Goal: Contribute content

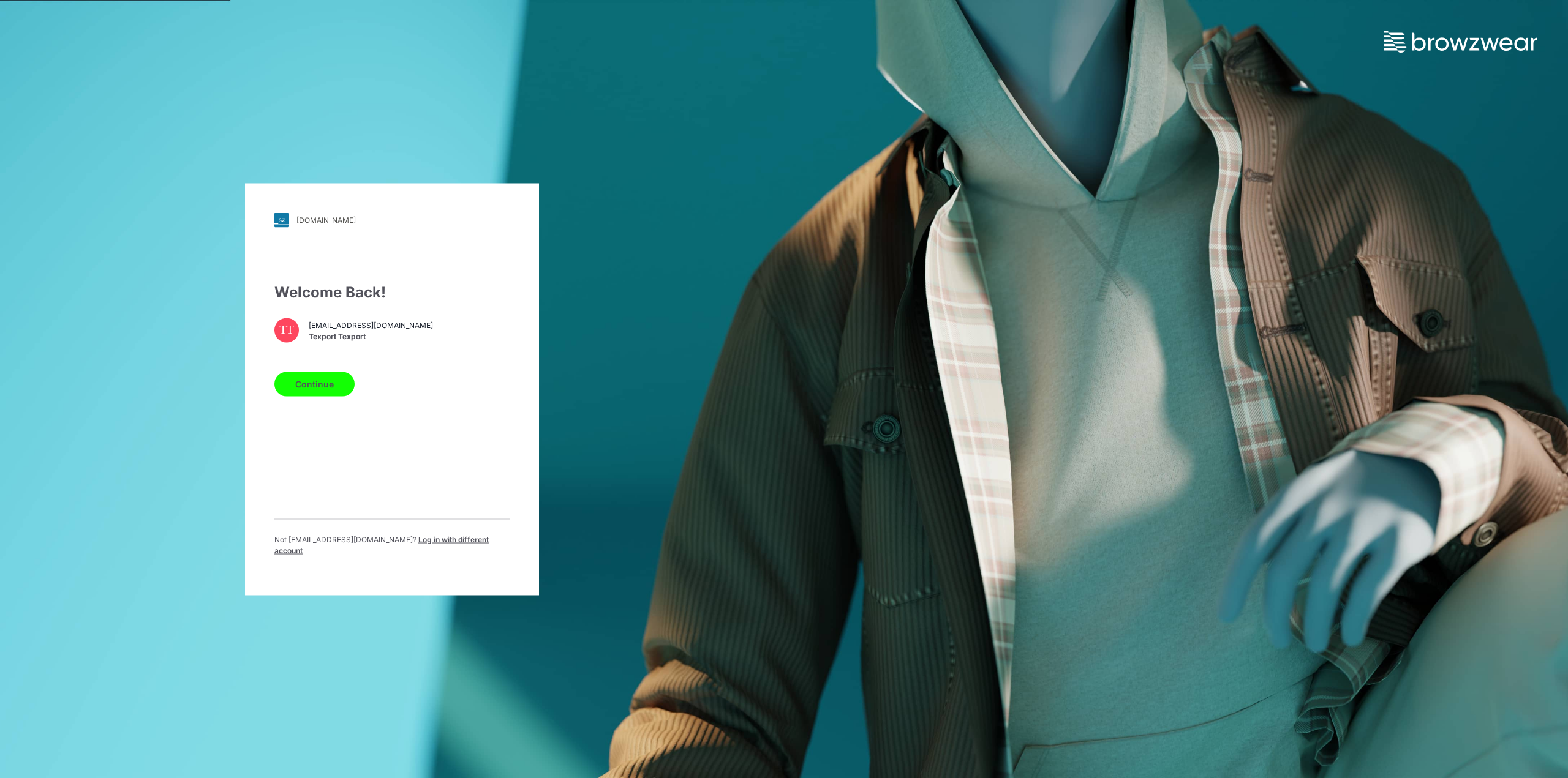
click at [311, 383] on button "Continue" at bounding box center [315, 383] width 80 height 24
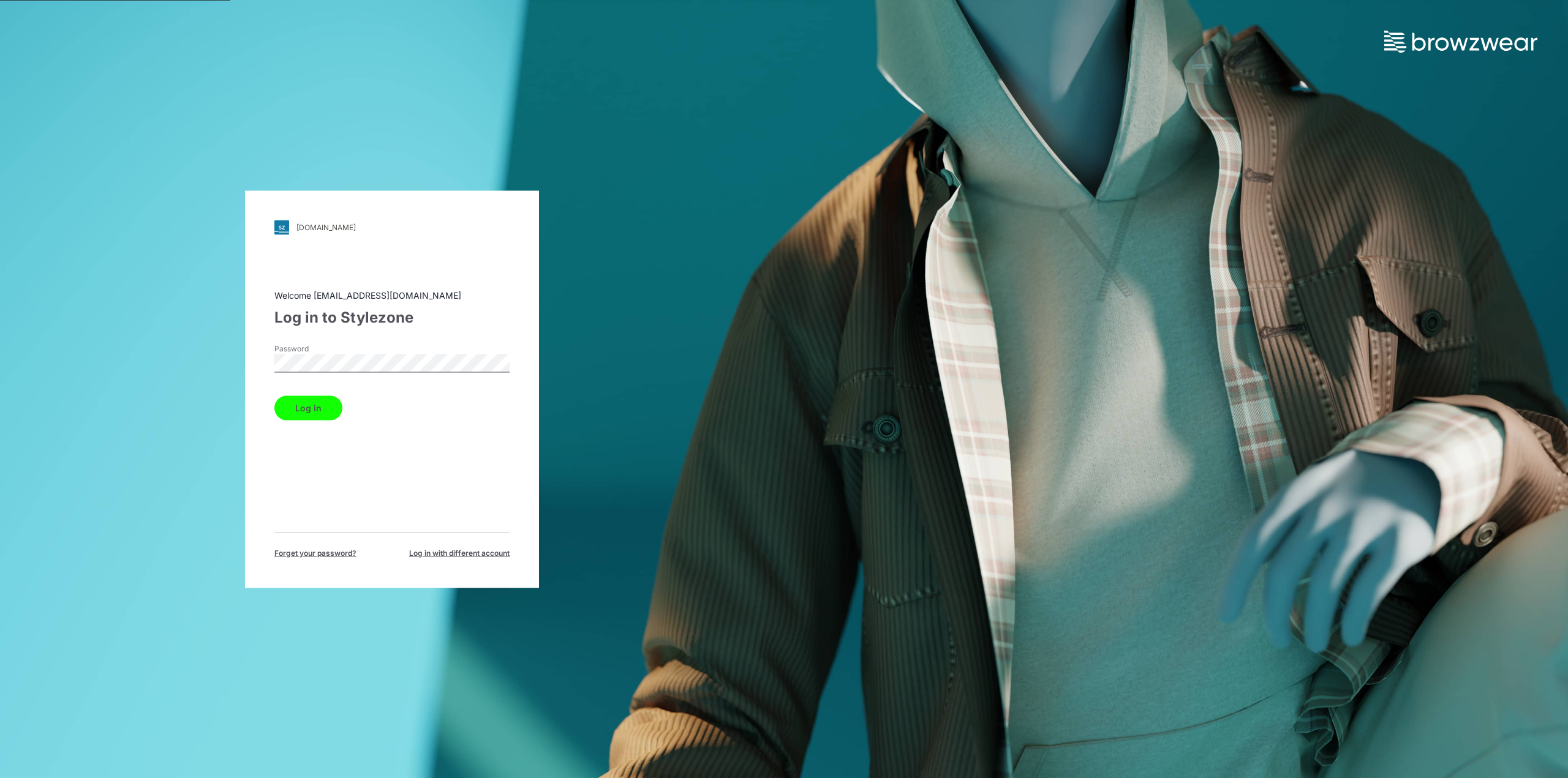
click at [330, 413] on button "Log in" at bounding box center [308, 407] width 68 height 24
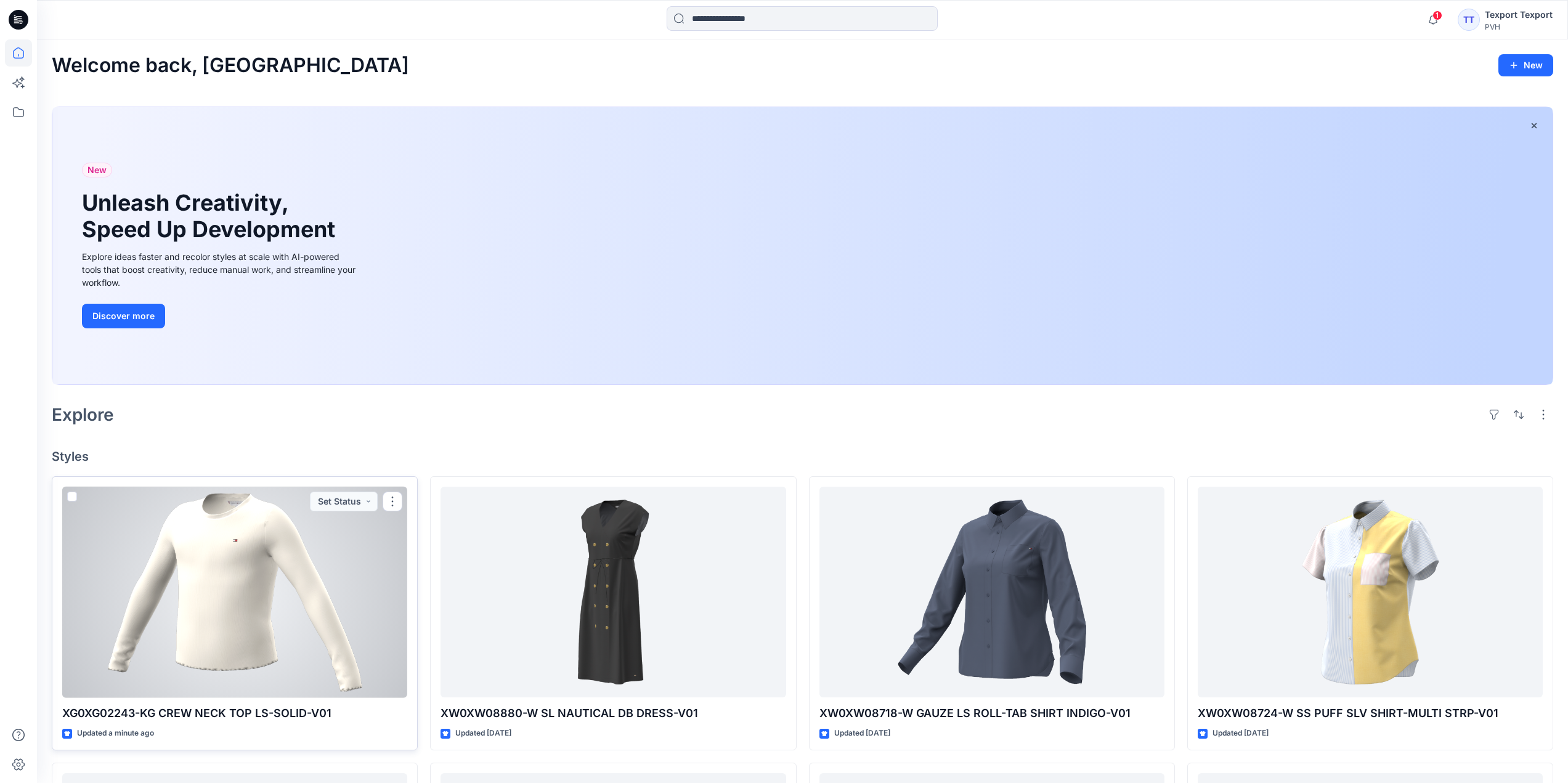
click at [347, 554] on div at bounding box center [235, 592] width 345 height 211
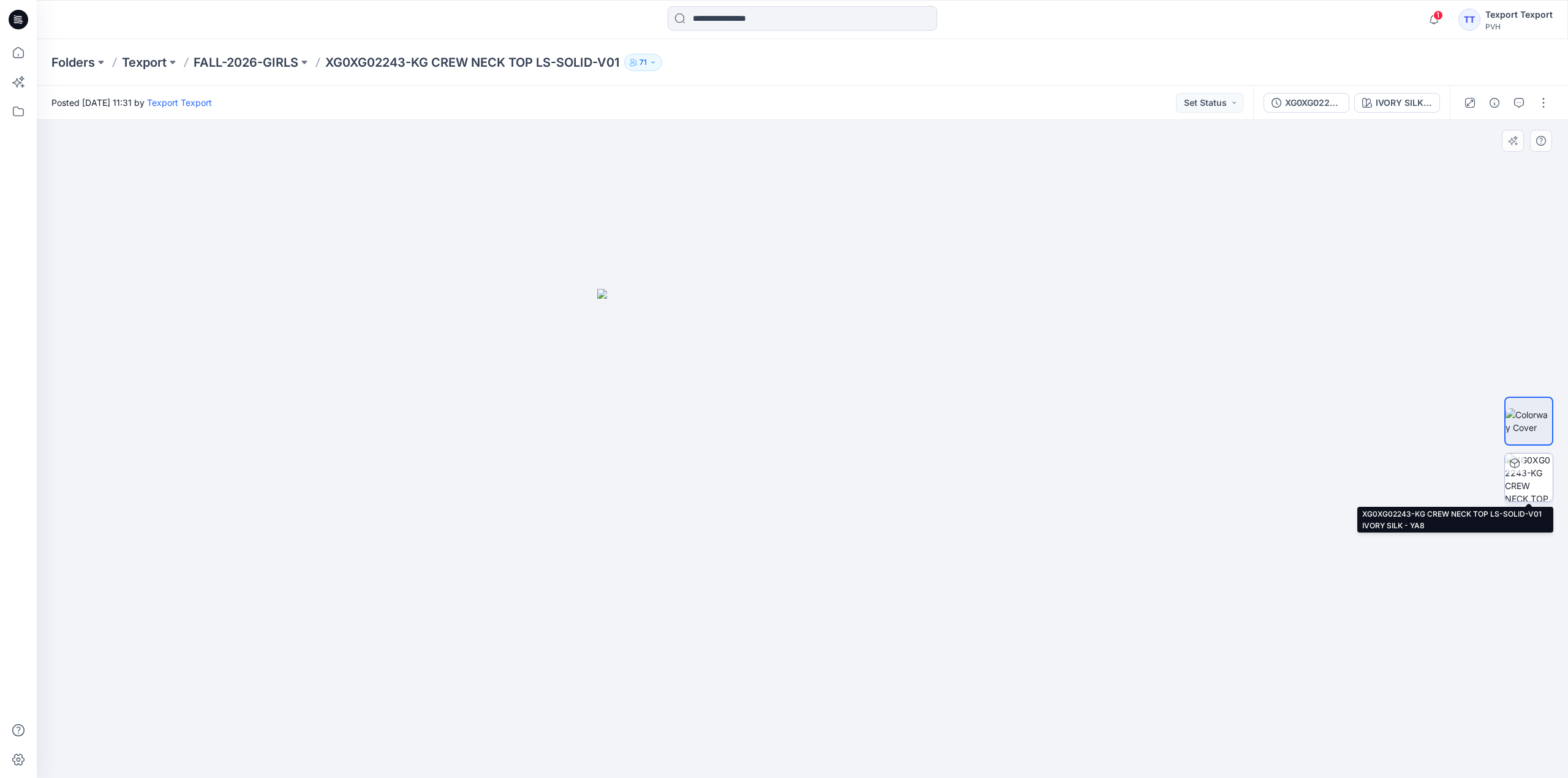
click at [1525, 468] on img at bounding box center [1528, 477] width 48 height 48
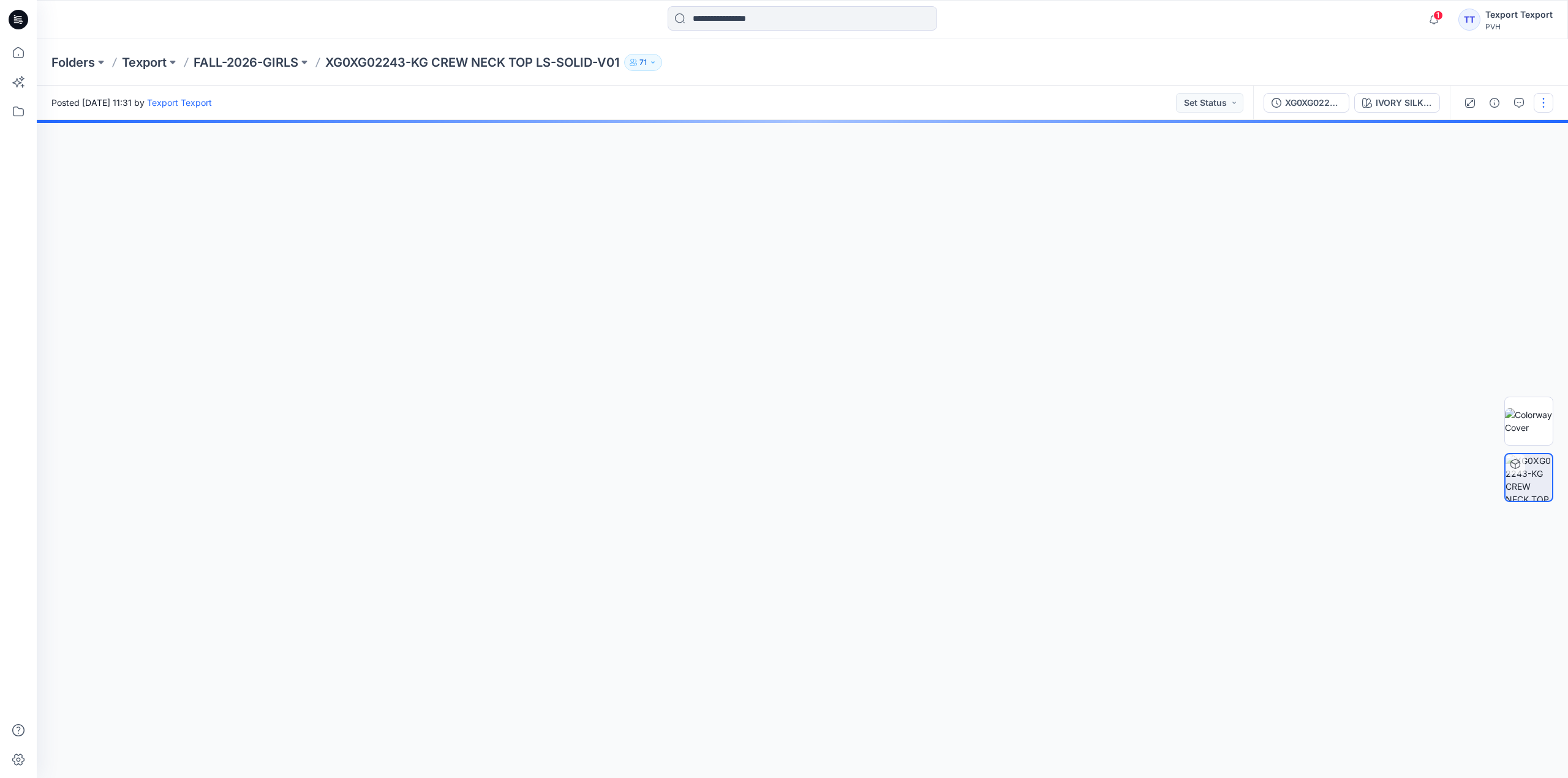
click at [1543, 102] on button "button" at bounding box center [1543, 103] width 19 height 19
click at [1471, 166] on p "Edit" at bounding box center [1465, 166] width 15 height 13
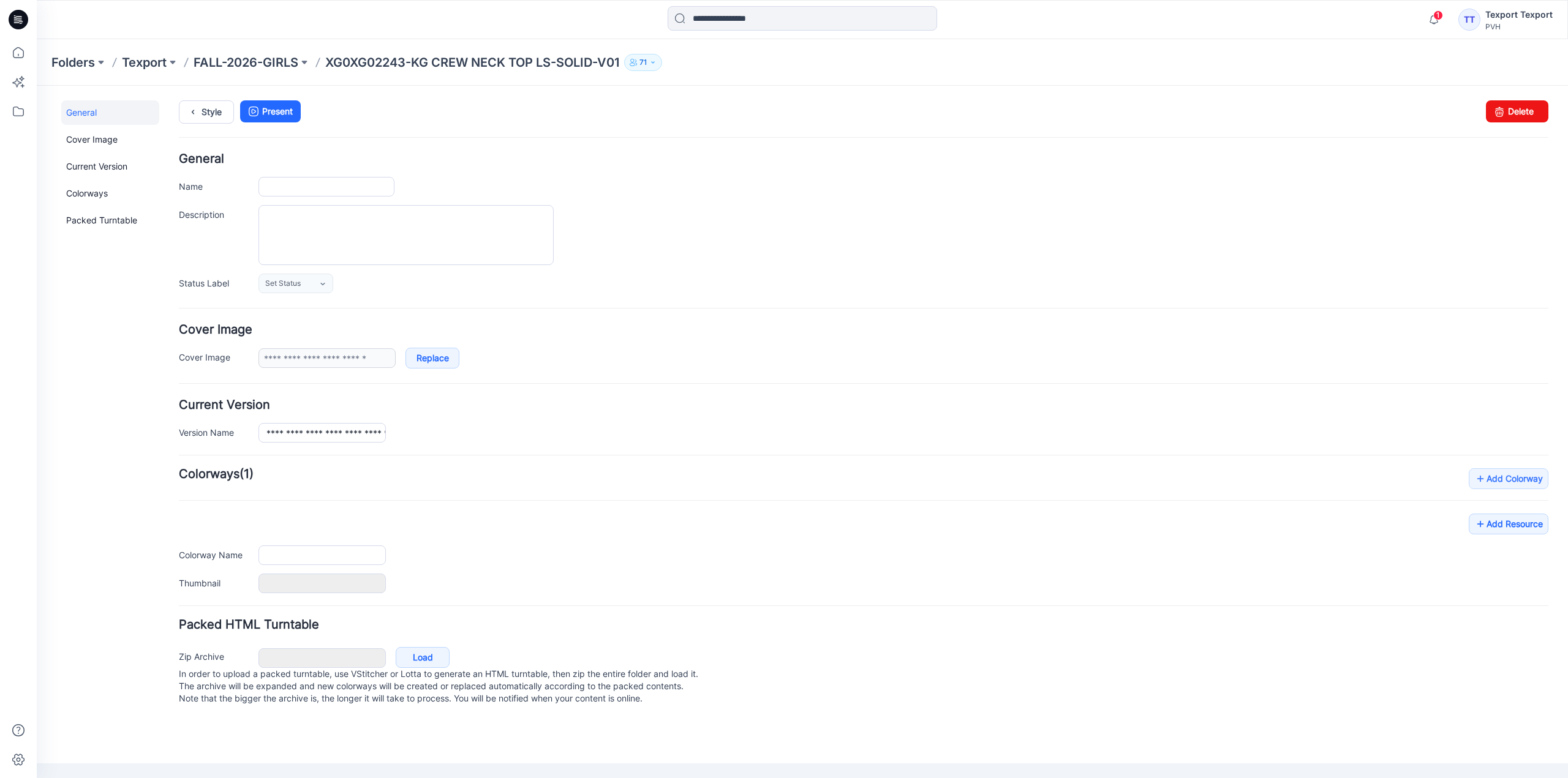
type input "**********"
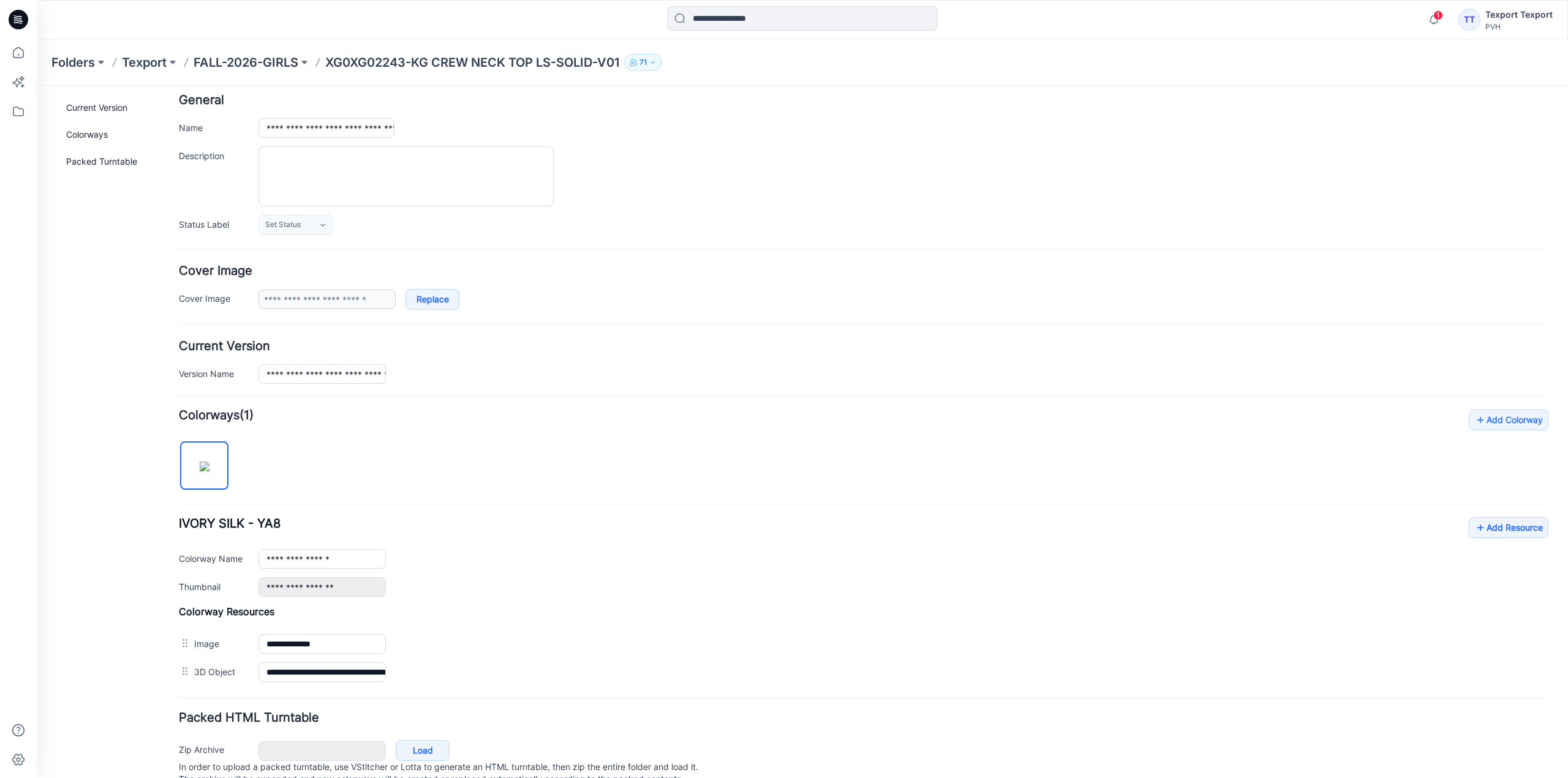
scroll to position [107, 0]
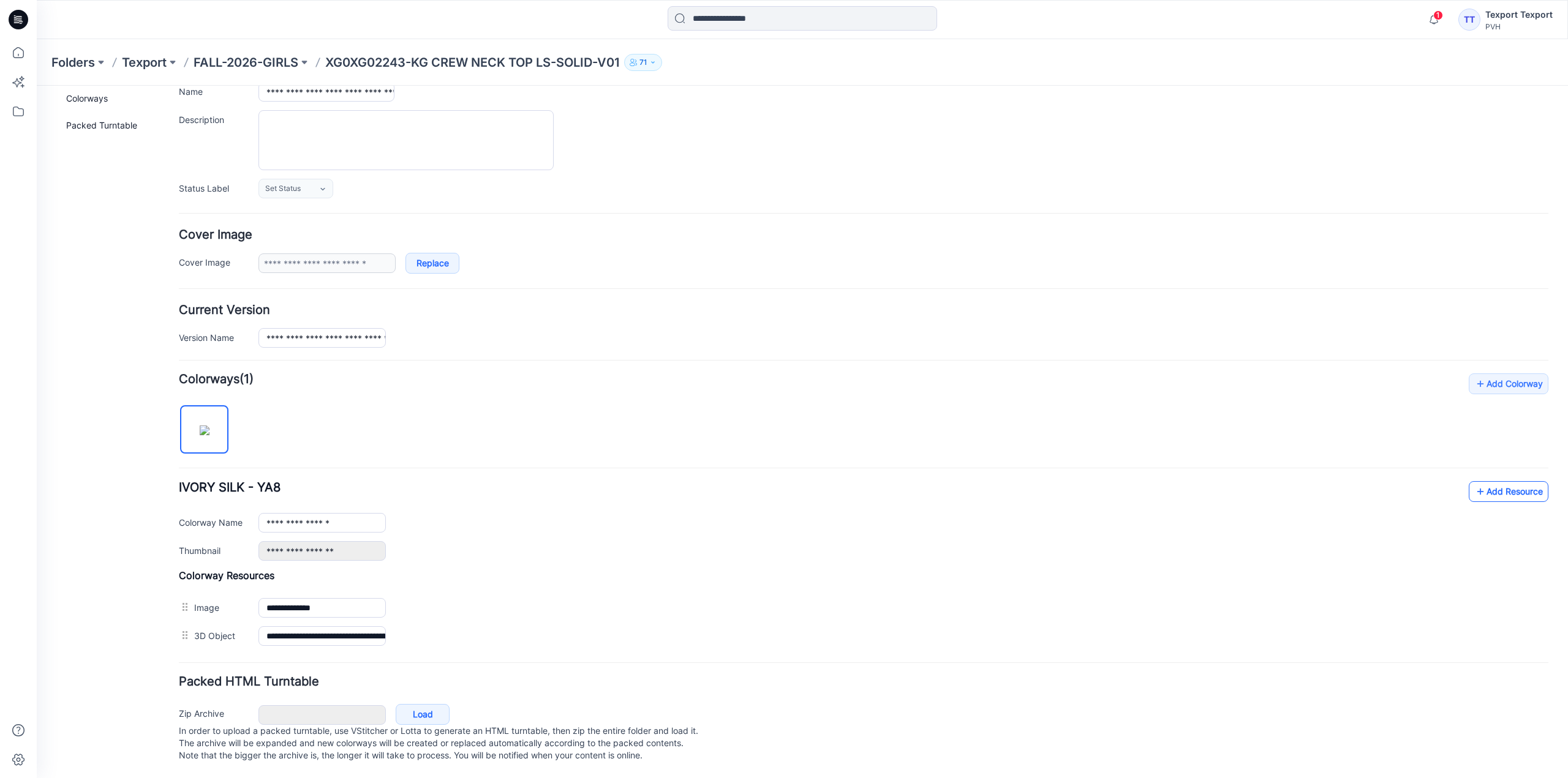
click at [1496, 481] on link "Add Resource" at bounding box center [1508, 491] width 79 height 21
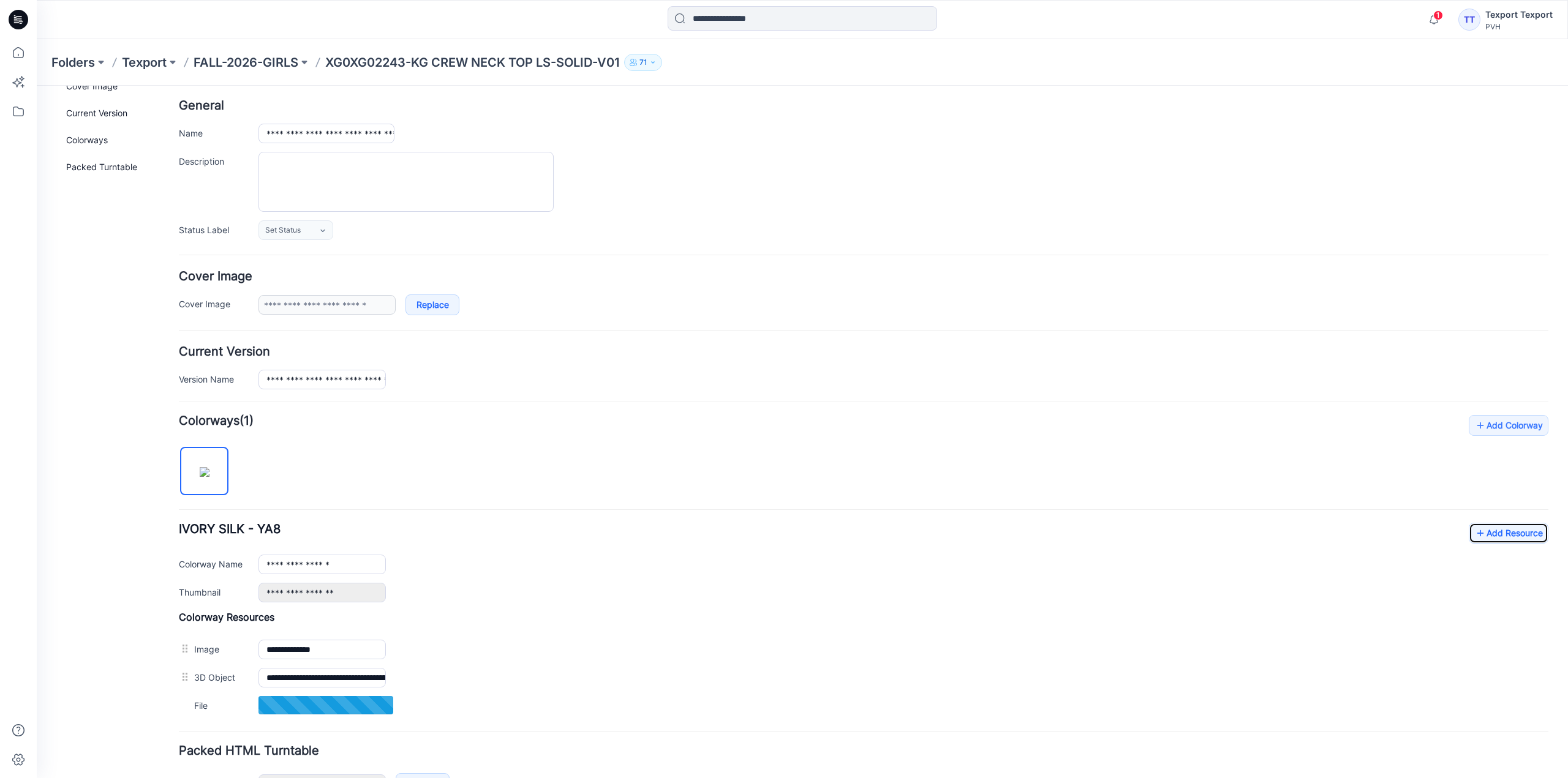
scroll to position [0, 0]
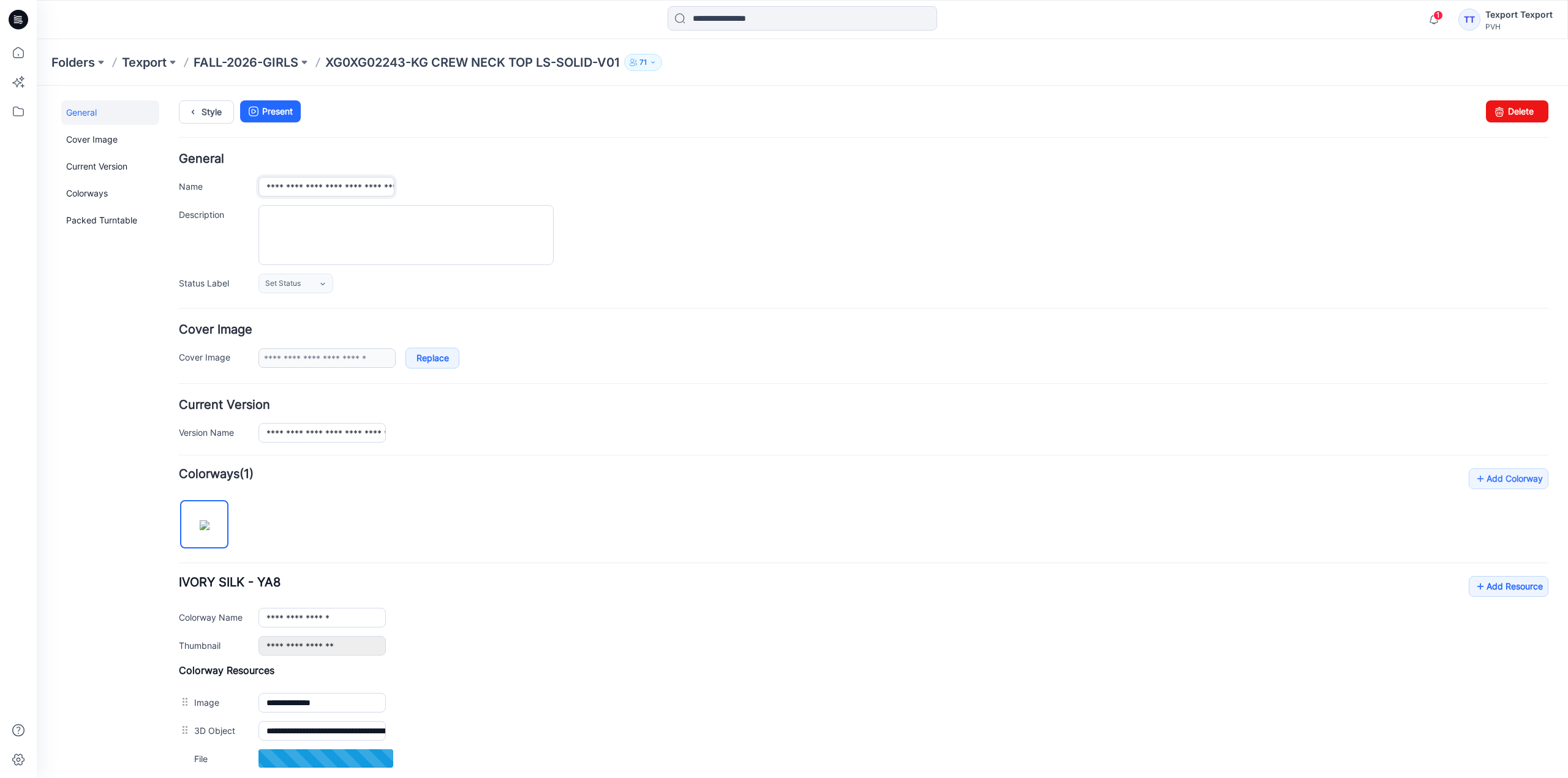
drag, startPoint x: 262, startPoint y: 188, endPoint x: 277, endPoint y: 192, distance: 15.5
click at [277, 192] on input "**********" at bounding box center [326, 186] width 136 height 19
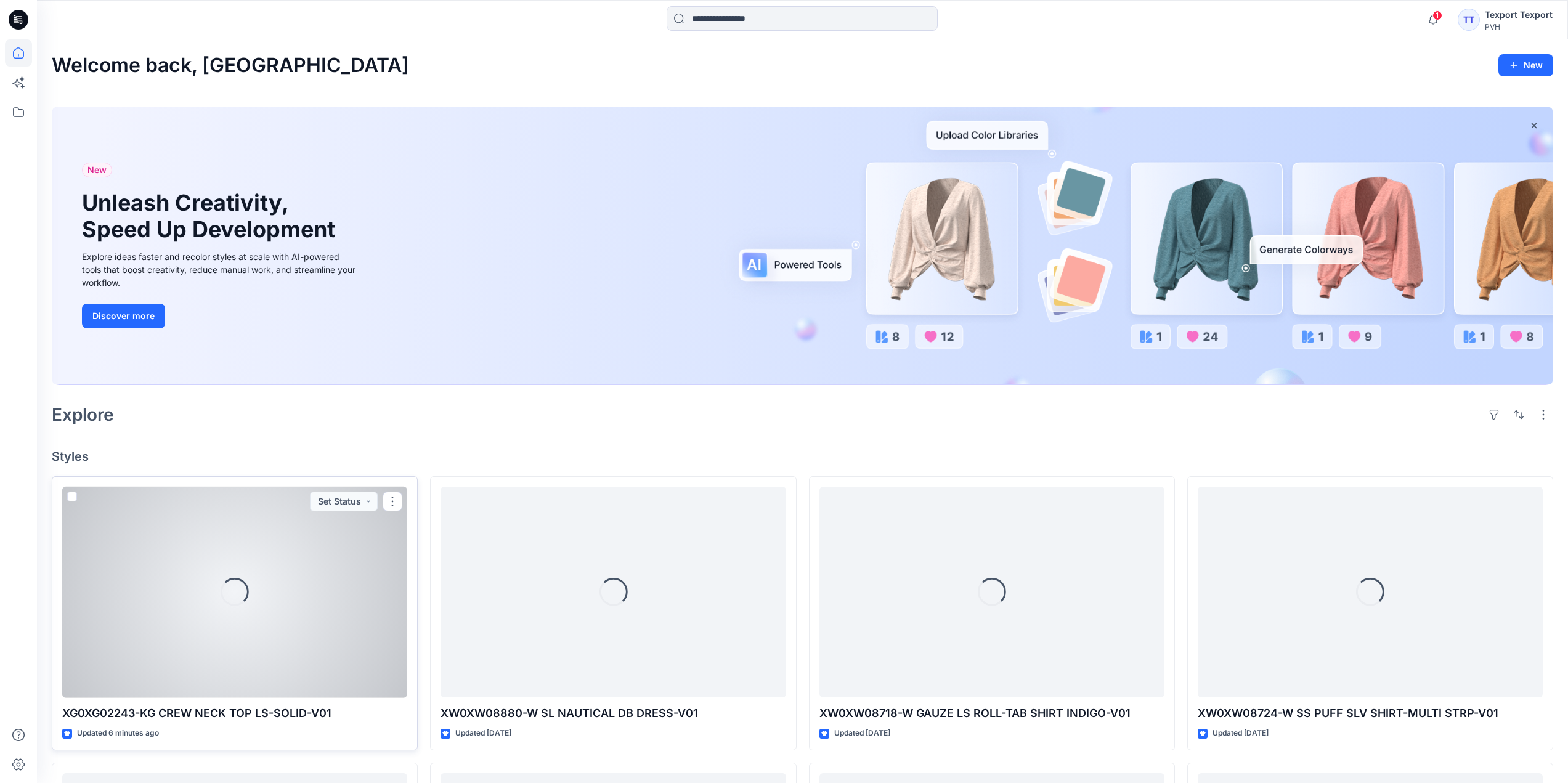
click at [306, 609] on div "Loading..." at bounding box center [235, 592] width 345 height 211
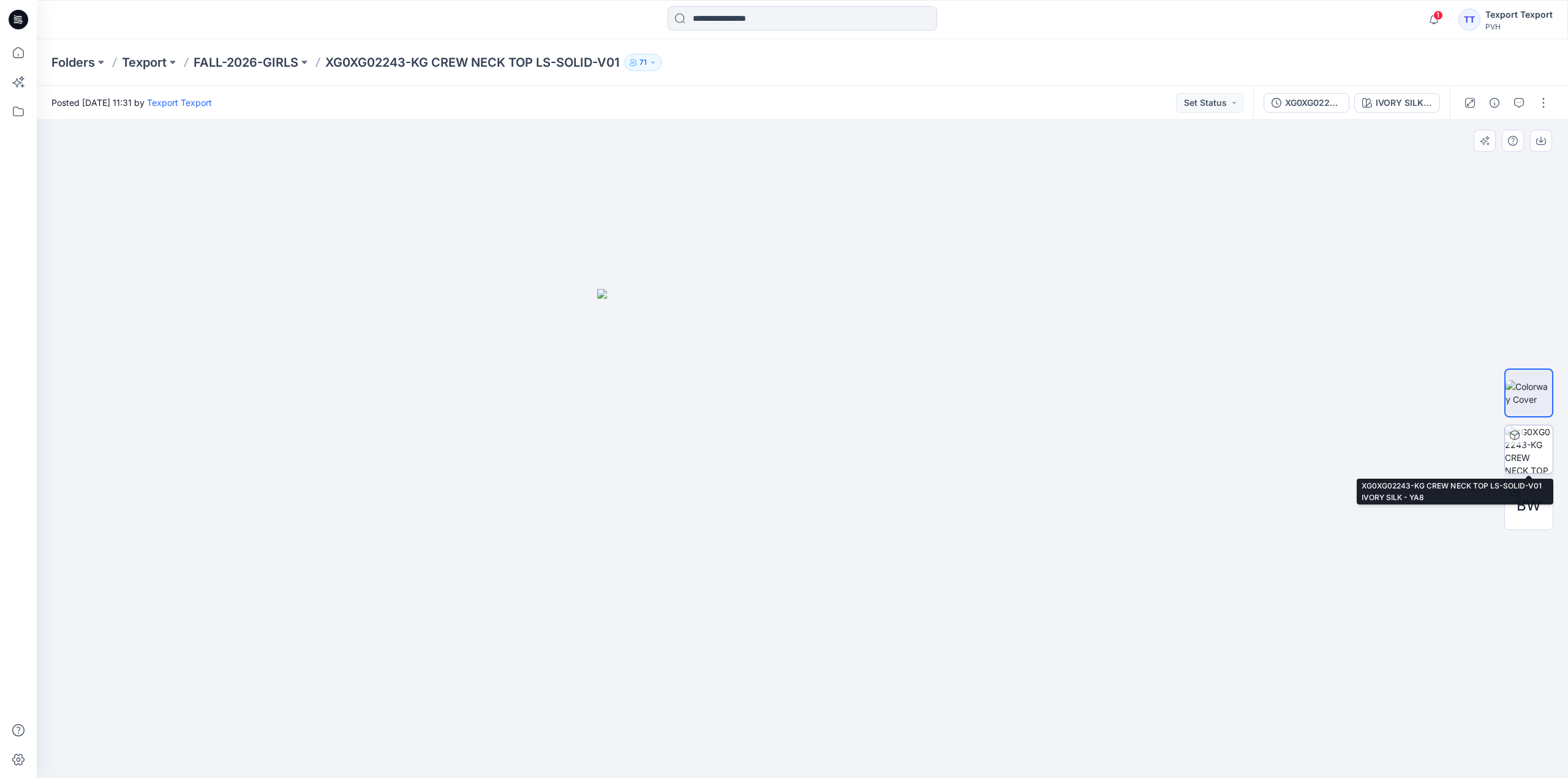
drag, startPoint x: 1529, startPoint y: 443, endPoint x: 1526, endPoint y: 454, distance: 11.4
click at [1529, 443] on img at bounding box center [1528, 449] width 48 height 48
